Goal: Answer question/provide support

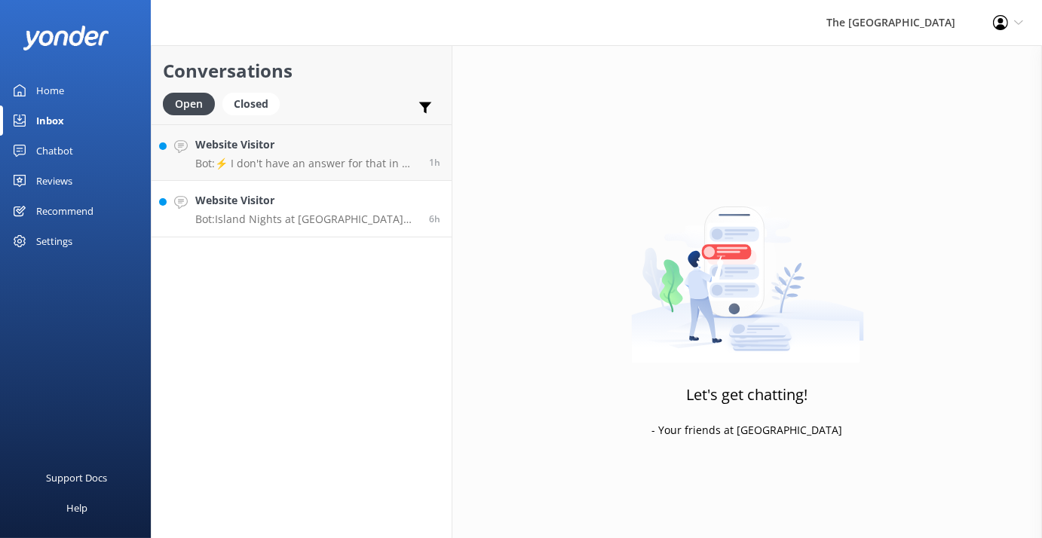
drag, startPoint x: 0, startPoint y: 0, endPoint x: 363, endPoint y: 208, distance: 418.8
click at [363, 208] on h4 "Website Visitor" at bounding box center [306, 200] width 222 height 17
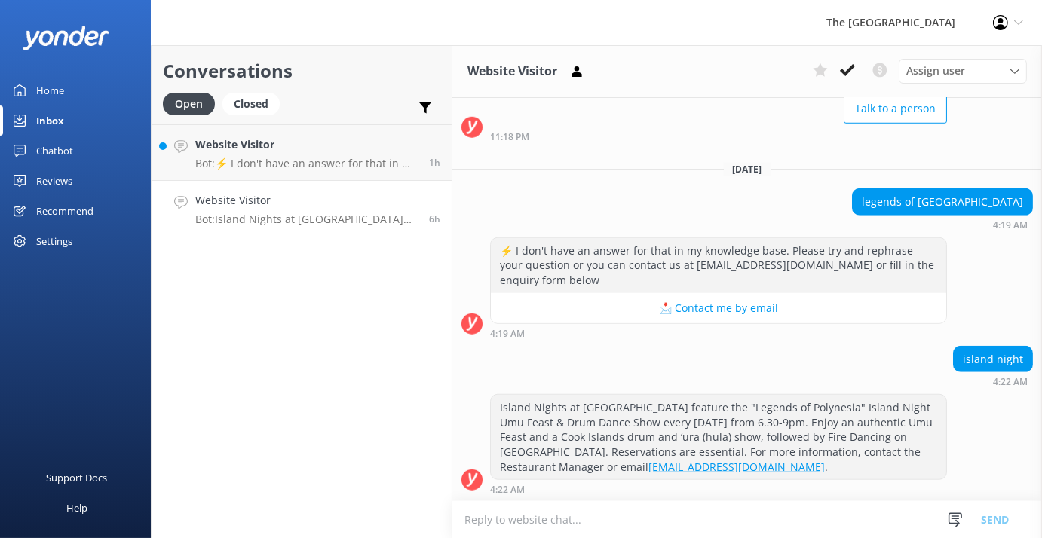
scroll to position [1679, 0]
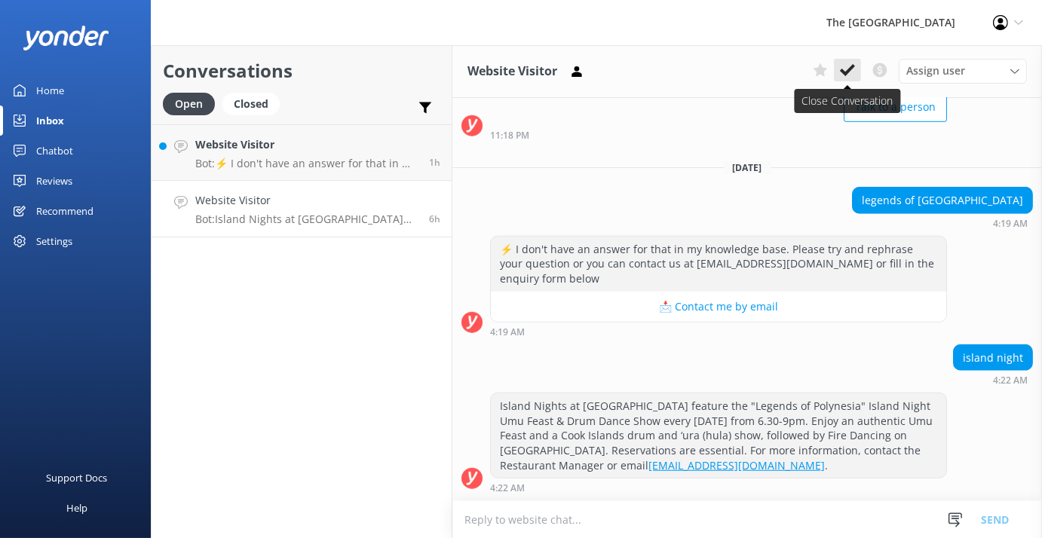
click at [852, 66] on use at bounding box center [847, 70] width 15 height 12
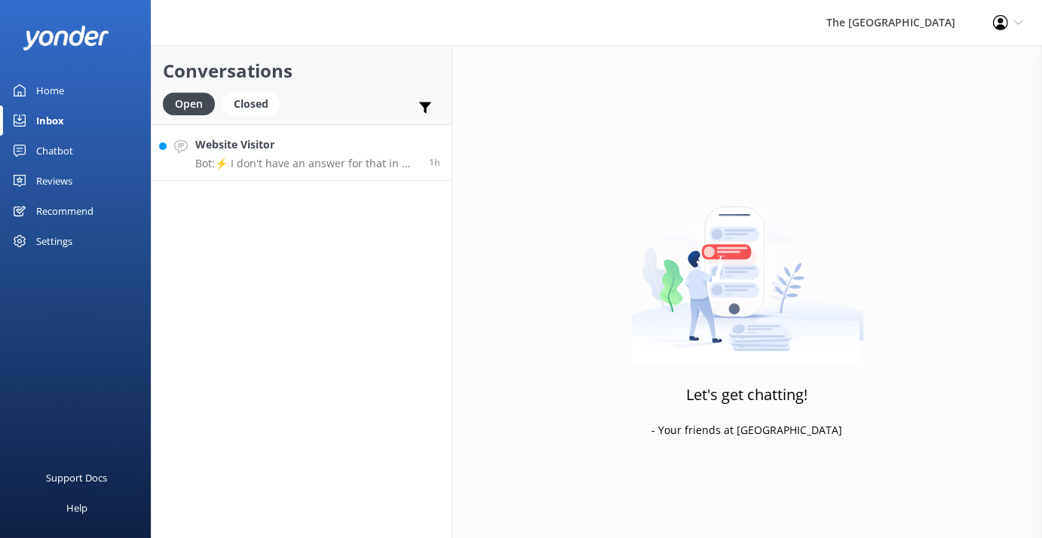
click at [345, 149] on h4 "Website Visitor" at bounding box center [306, 144] width 222 height 17
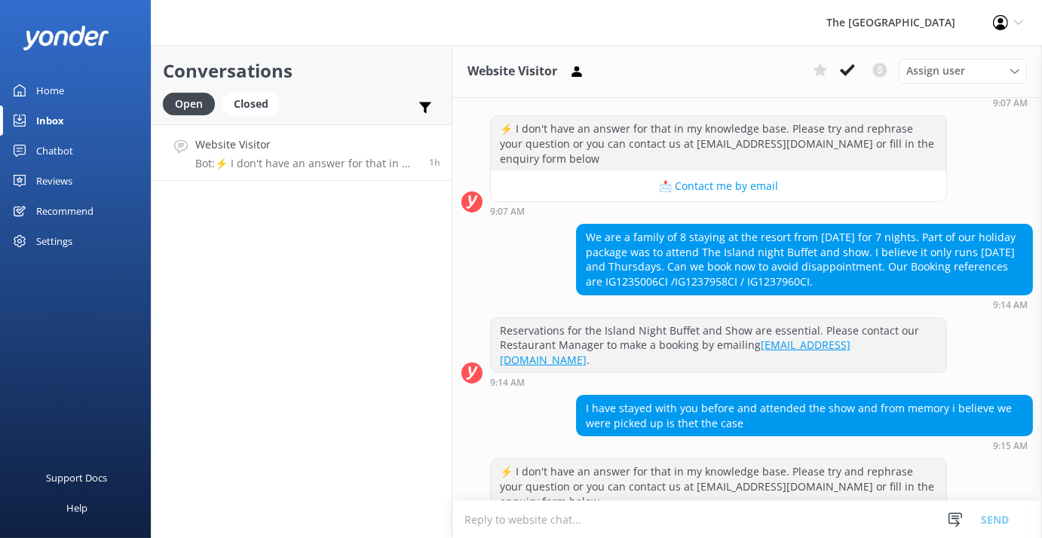
scroll to position [202, 0]
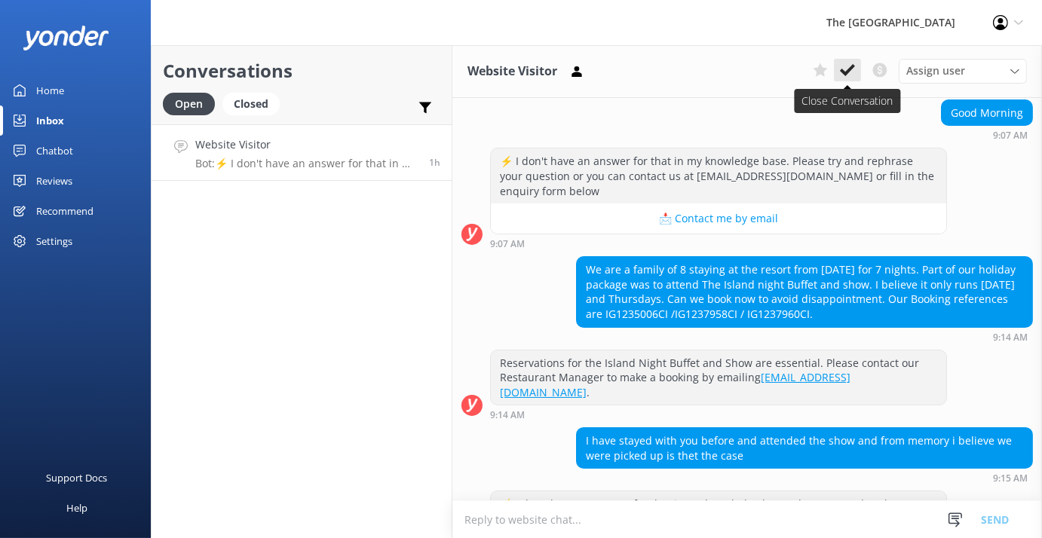
click at [849, 73] on icon at bounding box center [847, 70] width 15 height 15
